Goal: Task Accomplishment & Management: Complete application form

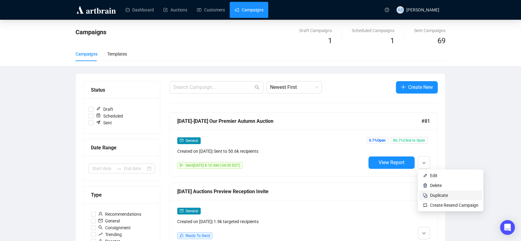
click at [433, 199] on li "Duplicate" at bounding box center [450, 195] width 63 height 10
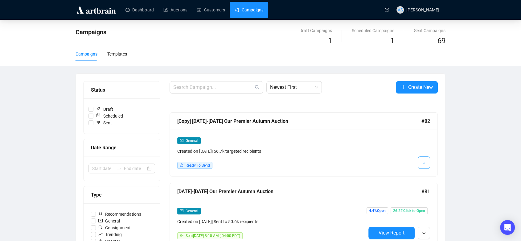
click at [421, 157] on button "button" at bounding box center [424, 162] width 12 height 12
click at [423, 175] on img at bounding box center [425, 175] width 5 height 5
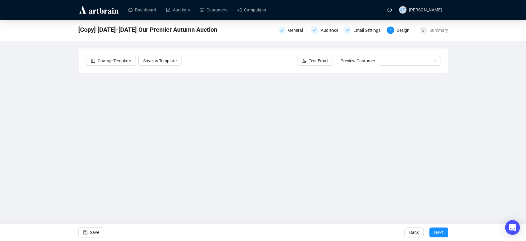
click at [473, 126] on div "[Copy] [DATE]-[DATE] Our Premier Autumn Auction General Audience Email Settings…" at bounding box center [263, 124] width 526 height 208
click at [497, 154] on div "[Copy] [DATE]-[DATE] Our Premier Autumn Auction General Audience Email Settings…" at bounding box center [263, 124] width 526 height 208
drag, startPoint x: 512, startPoint y: 131, endPoint x: 507, endPoint y: 132, distance: 4.9
click at [512, 131] on div "[Copy] [DATE]-[DATE] Our Premier Autumn Auction General Audience Email Settings…" at bounding box center [263, 124] width 526 height 208
click at [87, 235] on span "button" at bounding box center [85, 231] width 4 height 17
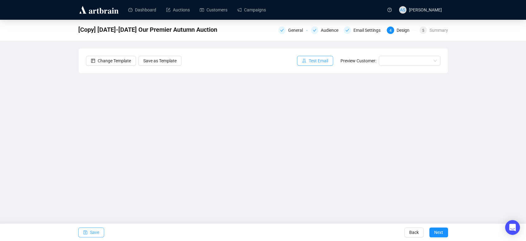
click at [309, 63] on button "Test Email" at bounding box center [315, 61] width 36 height 10
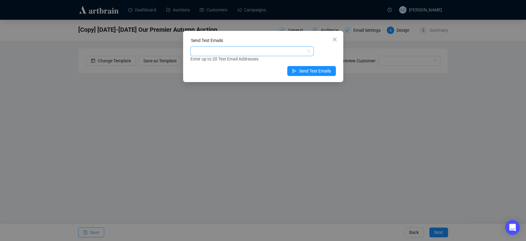
click at [218, 54] on div at bounding box center [249, 51] width 114 height 9
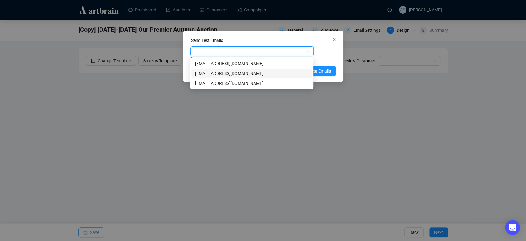
click at [218, 72] on div "[EMAIL_ADDRESS][DOMAIN_NAME]" at bounding box center [251, 73] width 113 height 7
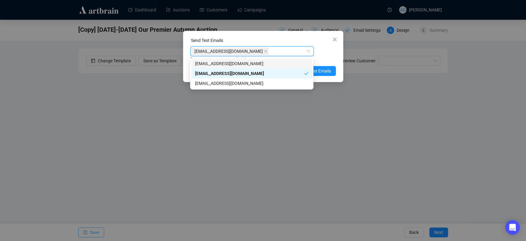
click at [323, 54] on div "[EMAIL_ADDRESS][DOMAIN_NAME] Enter up to 20 Test Email Addresses" at bounding box center [262, 54] width 145 height 16
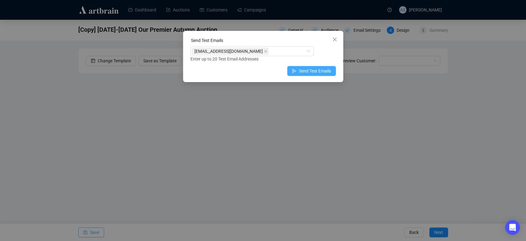
click at [311, 76] on button "Send Test Emails" at bounding box center [311, 71] width 49 height 10
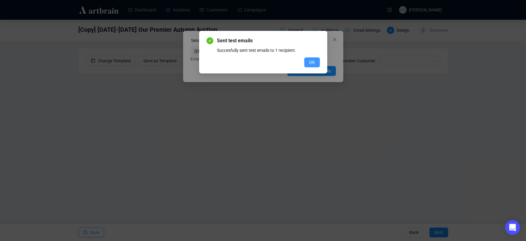
click at [313, 60] on span "OK" at bounding box center [312, 62] width 6 height 7
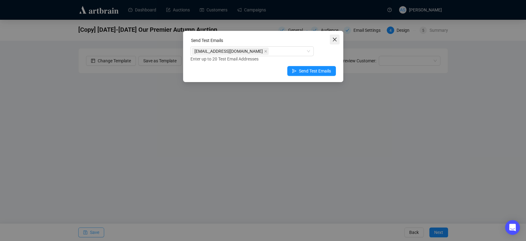
click at [336, 36] on button "Close" at bounding box center [335, 40] width 10 height 10
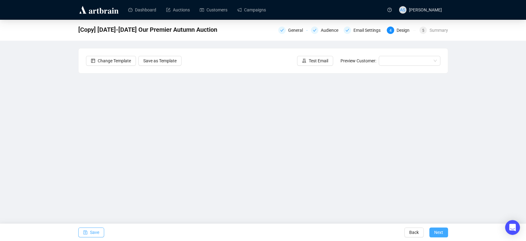
click at [441, 232] on span "Next" at bounding box center [438, 231] width 9 height 17
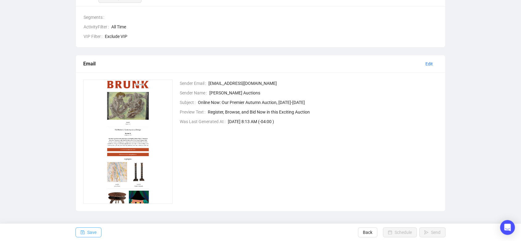
scroll to position [107, 0]
click at [77, 231] on button "Save" at bounding box center [89, 232] width 26 height 10
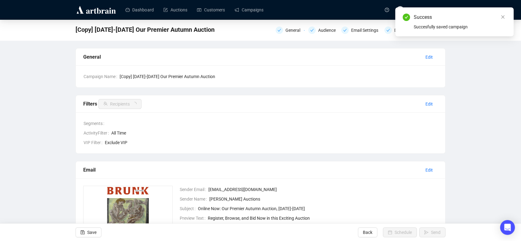
scroll to position [0, 0]
click at [241, 7] on link "Campaigns" at bounding box center [249, 10] width 29 height 16
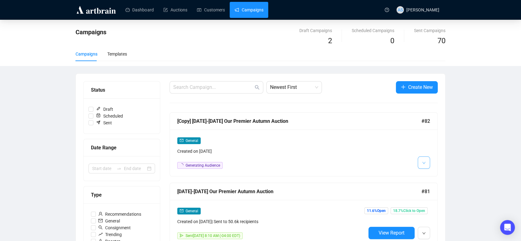
click at [424, 160] on span "button" at bounding box center [424, 162] width 4 height 8
click at [424, 166] on button "button" at bounding box center [424, 162] width 12 height 12
click at [429, 178] on li "Edit" at bounding box center [435, 175] width 33 height 10
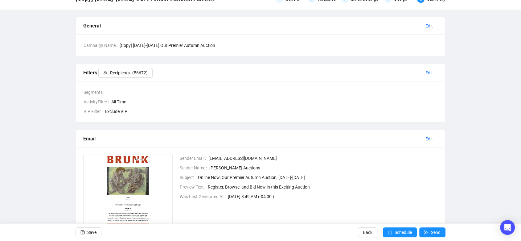
scroll to position [27, 0]
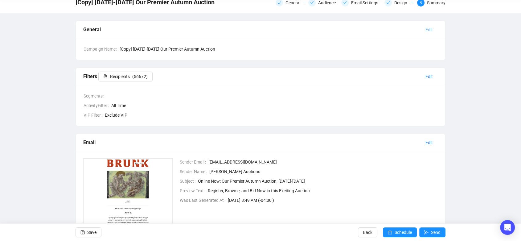
click at [432, 29] on span "Edit" at bounding box center [428, 29] width 7 height 7
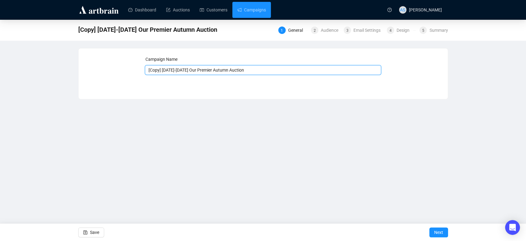
drag, startPoint x: 190, startPoint y: 70, endPoint x: 179, endPoint y: 71, distance: 10.5
click at [179, 71] on input "[Copy] [DATE]-[DATE] Our Premier Autumn Auction" at bounding box center [263, 70] width 236 height 10
drag, startPoint x: 163, startPoint y: 68, endPoint x: 135, endPoint y: 68, distance: 28.0
click at [135, 68] on div "Campaign Name [Copy] [DATE] Our Premier Autumn Auction Save Next" at bounding box center [263, 69] width 354 height 27
drag, startPoint x: 238, startPoint y: 69, endPoint x: 183, endPoint y: 71, distance: 55.2
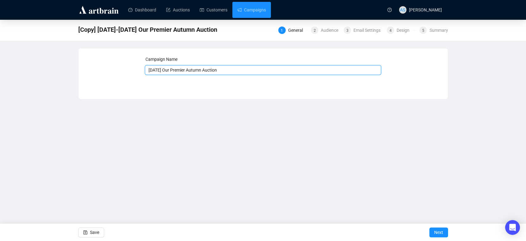
click at [183, 71] on input "[DATE] Our Premier Autumn Auction" at bounding box center [263, 70] width 236 height 10
paste input "Fall Modern | Contemporary | Design"
type input "[DATE] Fall Modern | Contemporary | Design"
click at [435, 229] on span "Next" at bounding box center [438, 231] width 9 height 17
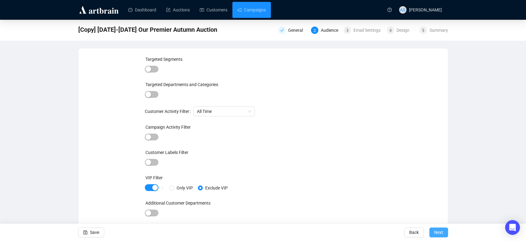
click at [437, 234] on span "Next" at bounding box center [438, 231] width 9 height 17
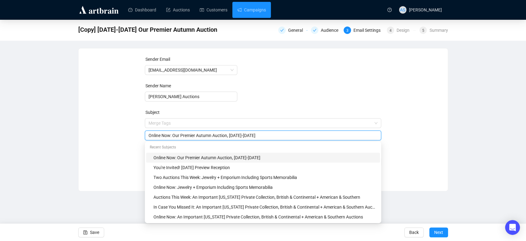
drag, startPoint x: 272, startPoint y: 125, endPoint x: 174, endPoint y: 133, distance: 98.0
click at [174, 133] on input "Online Now: Our Premier Autumn Auction, [DATE]-[DATE]" at bounding box center [263, 135] width 229 height 7
paste input "Fall Modern | Contemporary | Design"
type input "Online Now: Fall Modern | Contemporary | Design | [DATE]"
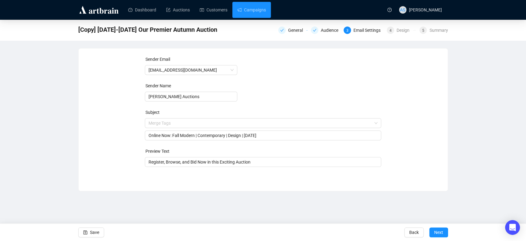
click at [125, 167] on div "Sender Email [EMAIL_ADDRESS][DOMAIN_NAME] Sender Name [PERSON_NAME] Auctions Su…" at bounding box center [263, 115] width 354 height 118
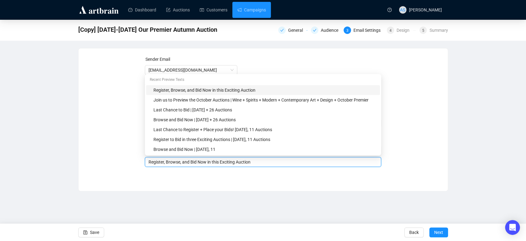
drag, startPoint x: 262, startPoint y: 162, endPoint x: 207, endPoint y: 162, distance: 54.9
click at [207, 162] on input "Register, Browse, and Bid Now in this Exciting Auction" at bounding box center [263, 161] width 229 height 7
click at [234, 193] on div "Dashboard Auctions Customers Campaigns AS [PERSON_NAME] [Copy] [DATE]-[DATE] Ou…" at bounding box center [263, 120] width 526 height 241
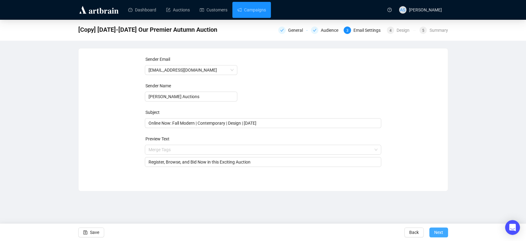
click at [436, 230] on span "Next" at bounding box center [438, 231] width 9 height 17
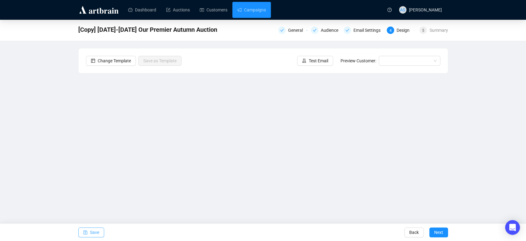
click at [92, 228] on span "Save" at bounding box center [94, 231] width 9 height 17
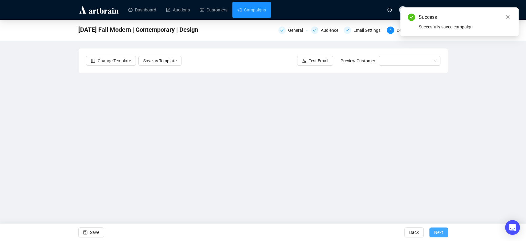
click at [442, 231] on span "Next" at bounding box center [438, 231] width 9 height 17
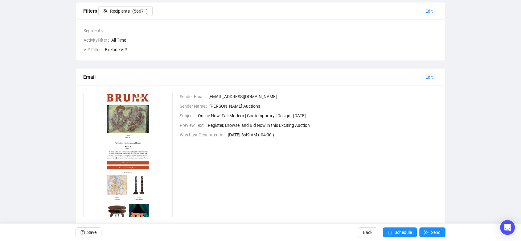
scroll to position [107, 0]
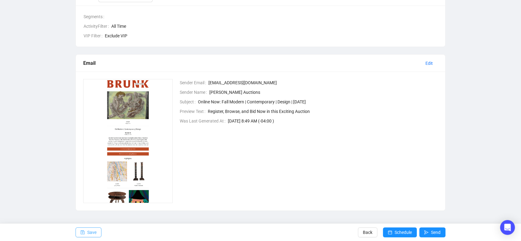
click at [80, 234] on icon "save" at bounding box center [82, 232] width 4 height 4
click at [429, 61] on span "Edit" at bounding box center [428, 63] width 7 height 7
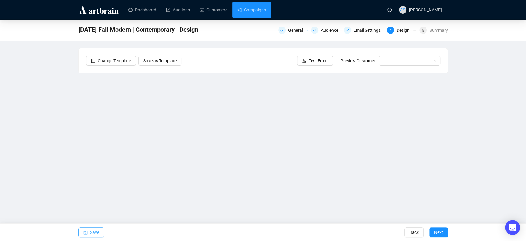
click at [89, 234] on button "Save" at bounding box center [91, 232] width 26 height 10
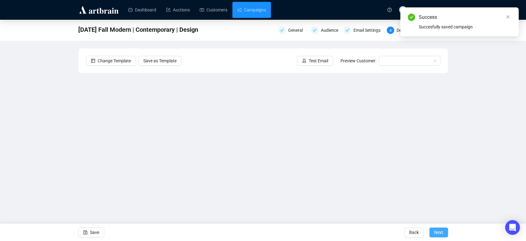
click at [436, 230] on span "Next" at bounding box center [438, 231] width 9 height 17
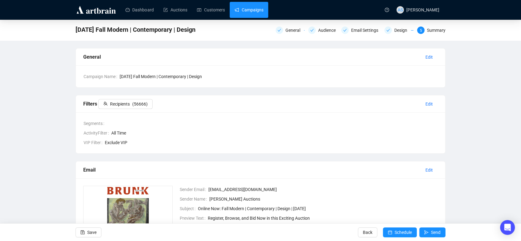
click at [257, 11] on link "Campaigns" at bounding box center [249, 10] width 29 height 16
